Goal: Task Accomplishment & Management: Use online tool/utility

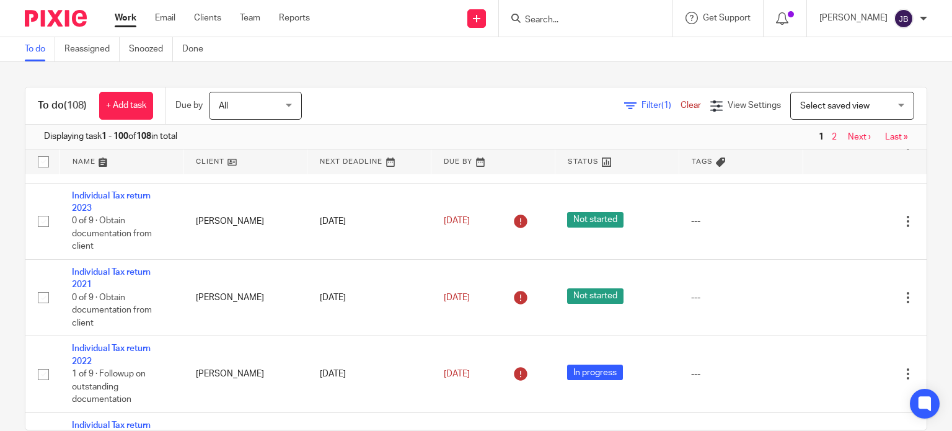
scroll to position [310, 0]
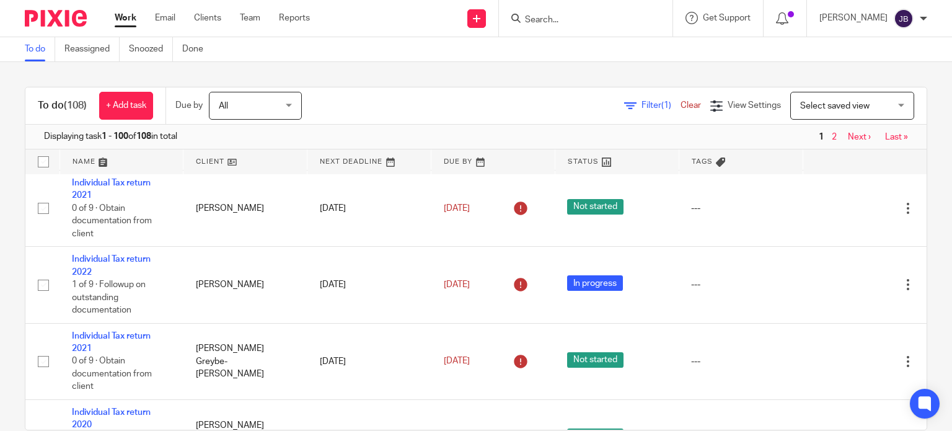
click at [831, 134] on link "2" at bounding box center [833, 137] width 5 height 9
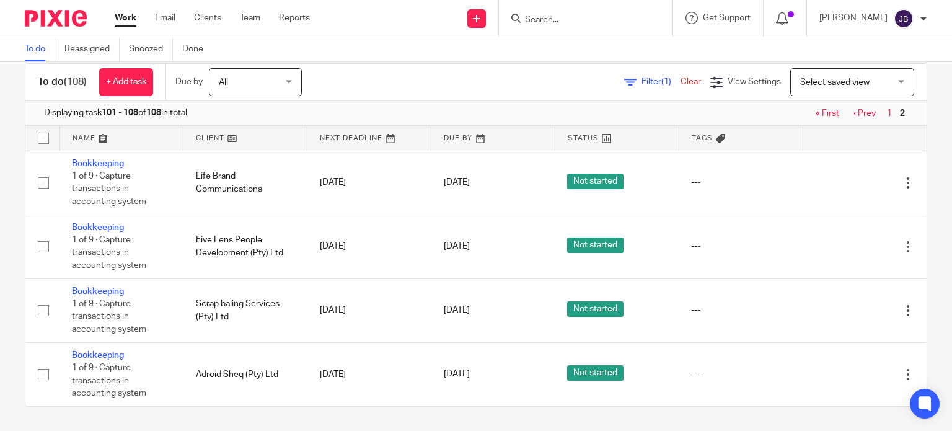
scroll to position [206, 0]
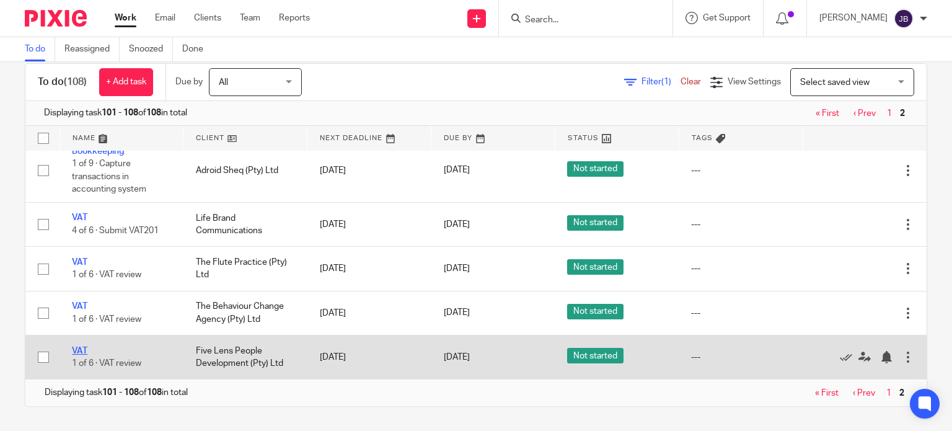
click at [80, 351] on link "VAT" at bounding box center [79, 350] width 15 height 9
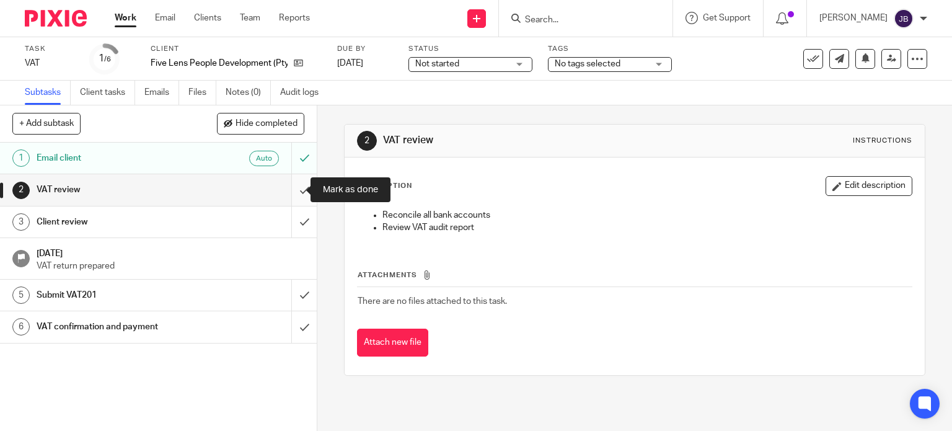
click at [292, 188] on input "submit" at bounding box center [158, 189] width 317 height 31
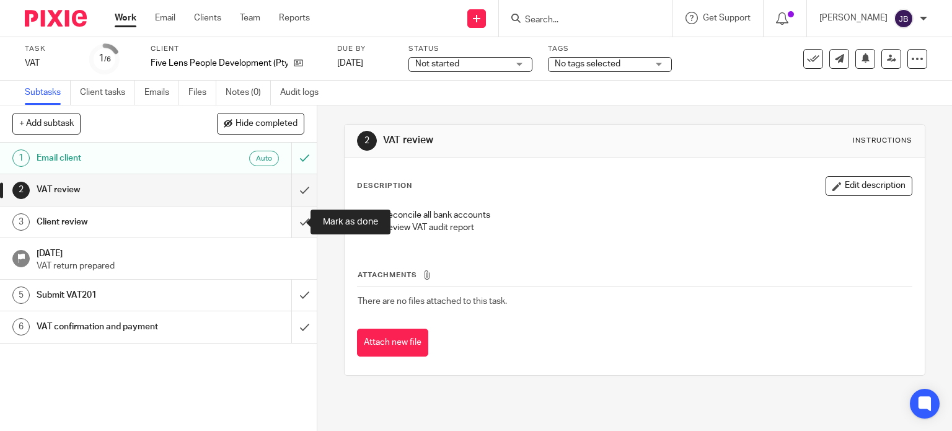
click at [289, 210] on input "submit" at bounding box center [158, 221] width 317 height 31
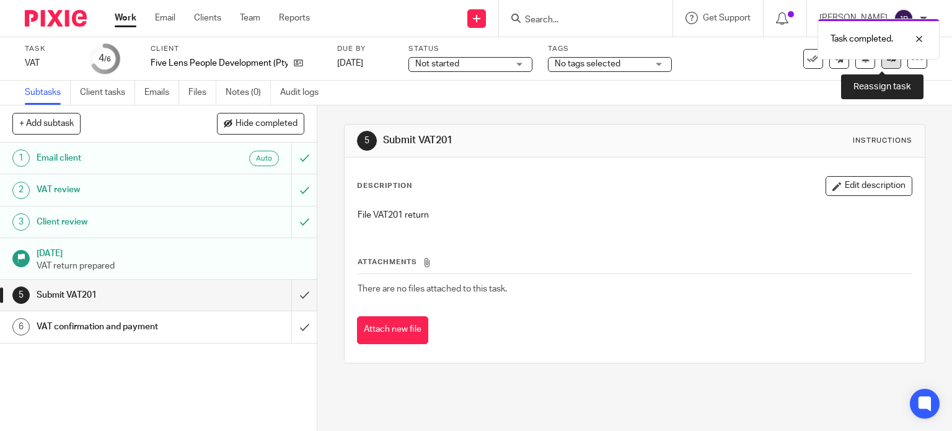
click at [882, 64] on link at bounding box center [891, 59] width 20 height 20
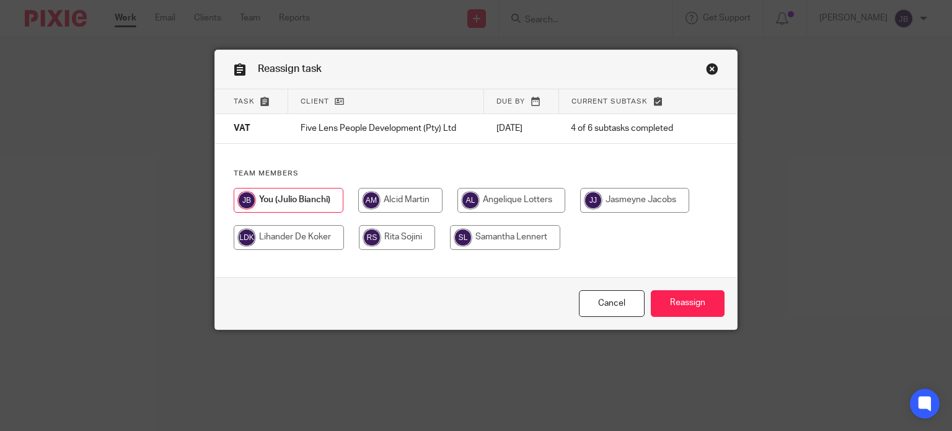
click at [418, 200] on input "radio" at bounding box center [400, 200] width 84 height 25
radio input "true"
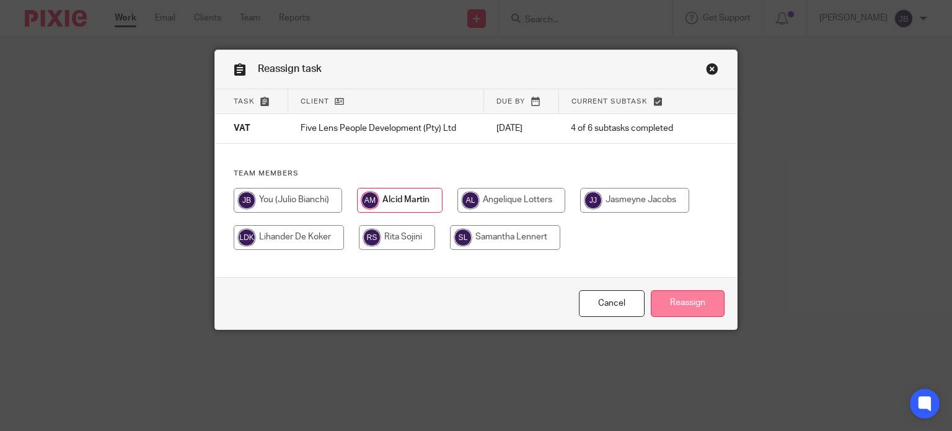
click at [689, 303] on input "Reassign" at bounding box center [687, 303] width 74 height 27
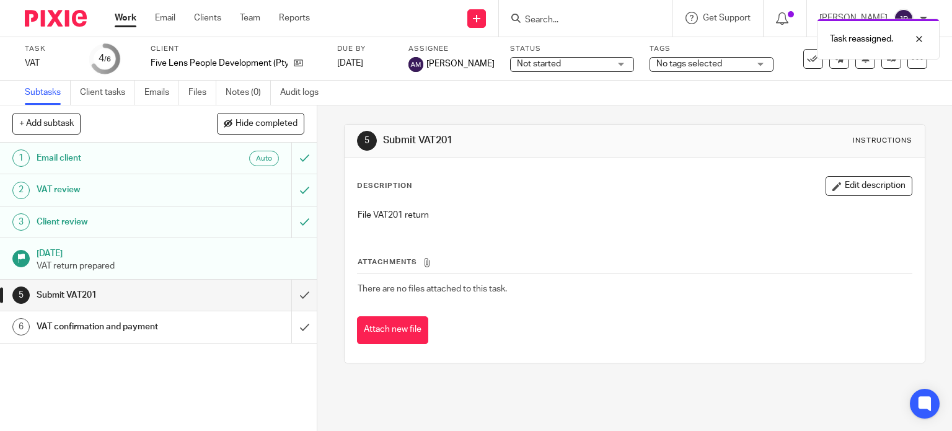
click at [127, 22] on link "Work" at bounding box center [126, 18] width 22 height 12
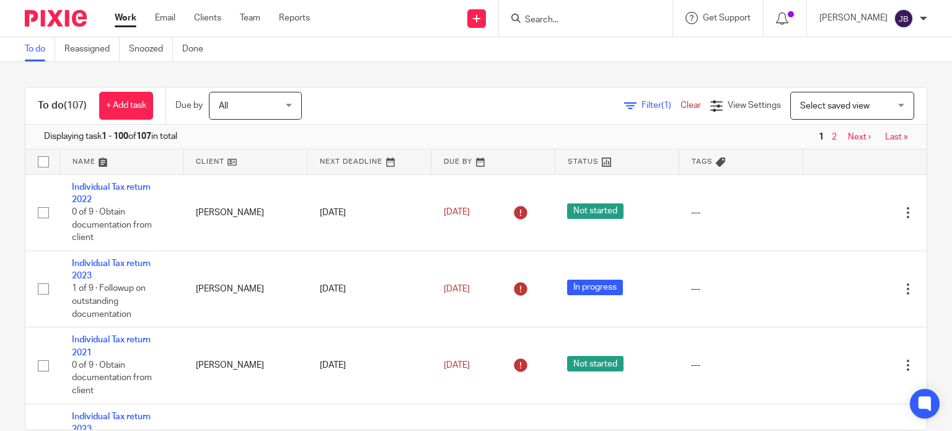
click at [847, 136] on link "Next ›" at bounding box center [858, 137] width 23 height 9
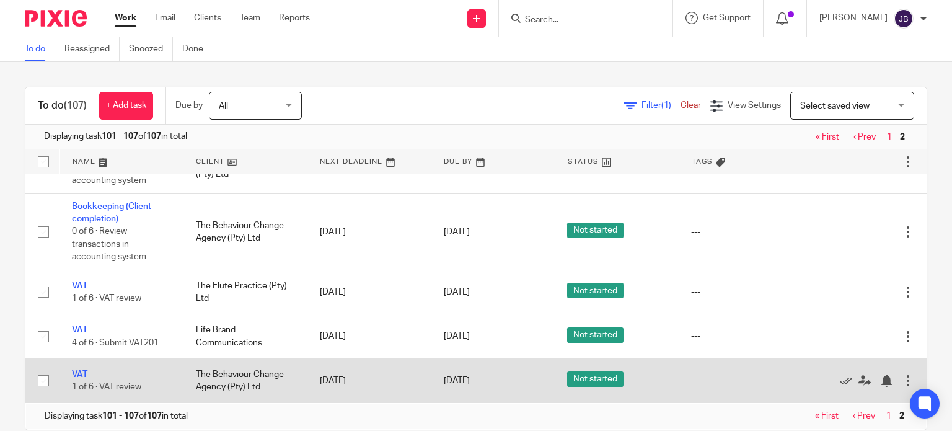
scroll to position [24, 0]
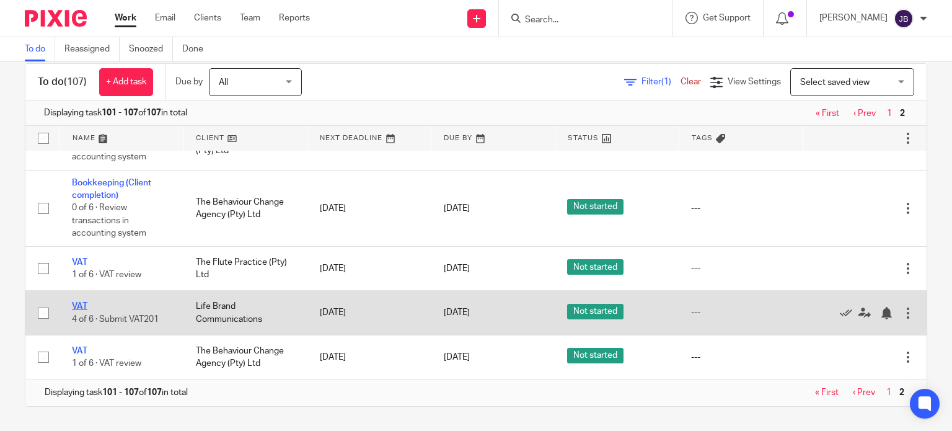
click at [74, 307] on link "VAT" at bounding box center [79, 306] width 15 height 9
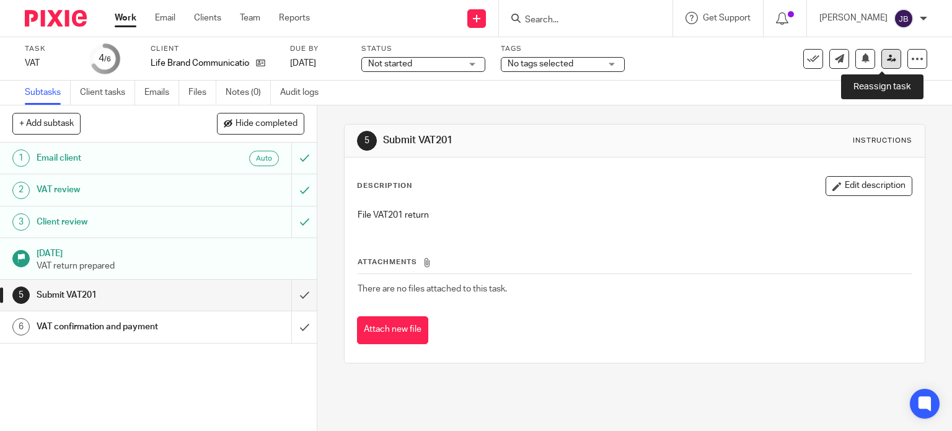
click at [886, 61] on icon at bounding box center [890, 58] width 9 height 9
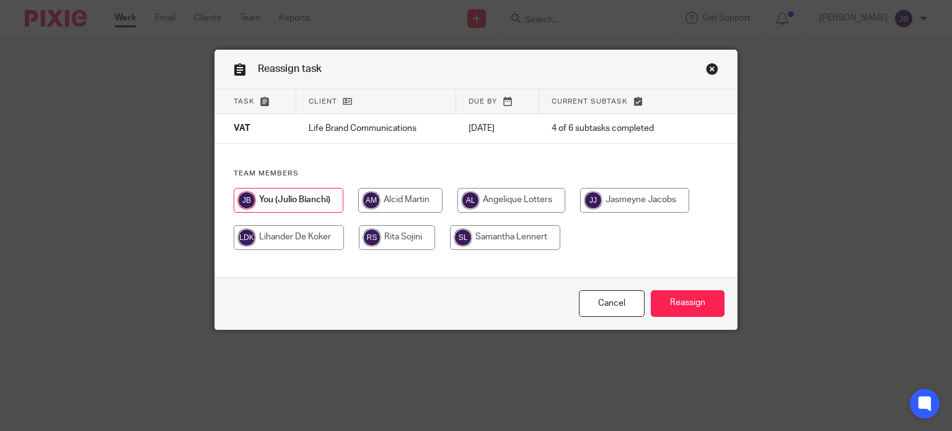
click at [388, 209] on input "radio" at bounding box center [400, 200] width 84 height 25
radio input "true"
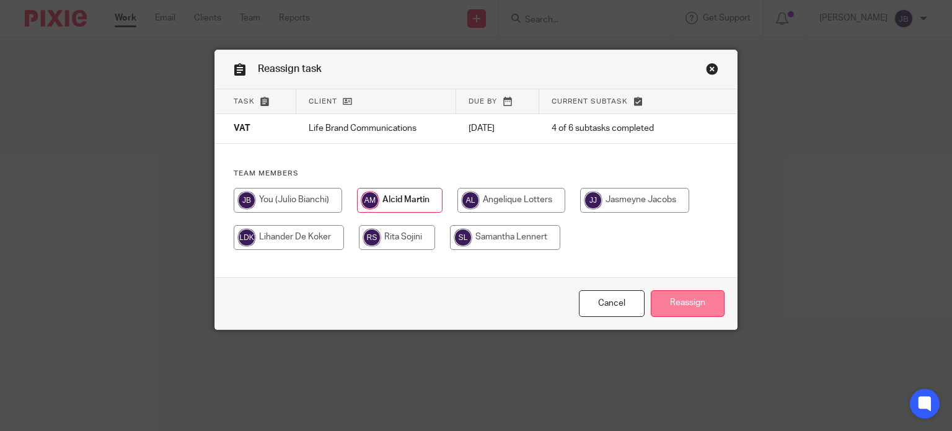
click at [689, 301] on input "Reassign" at bounding box center [687, 303] width 74 height 27
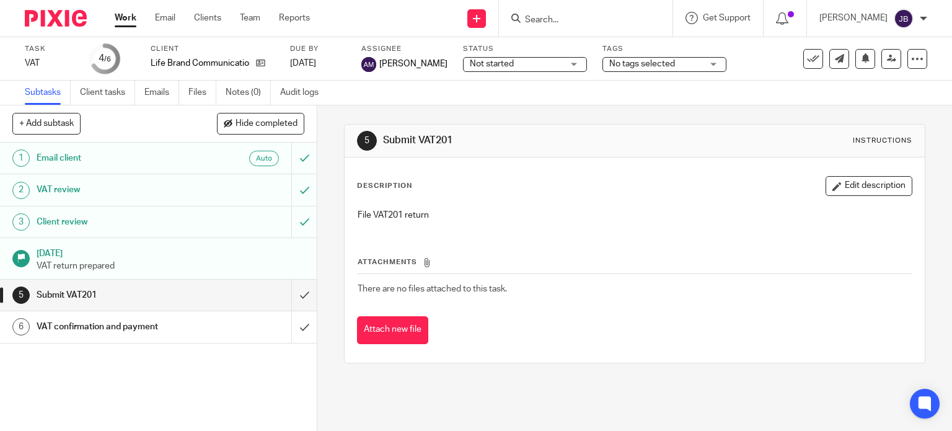
click at [121, 17] on link "Work" at bounding box center [126, 18] width 22 height 12
